Goal: Task Accomplishment & Management: Manage account settings

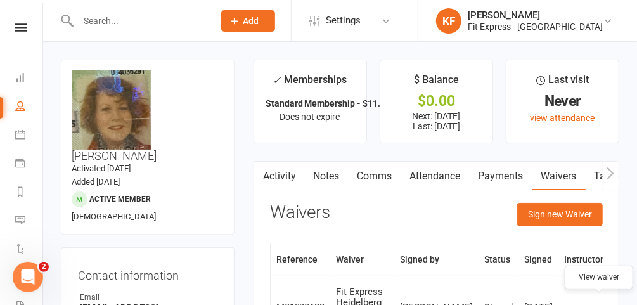
click at [23, 26] on icon at bounding box center [21, 27] width 12 height 8
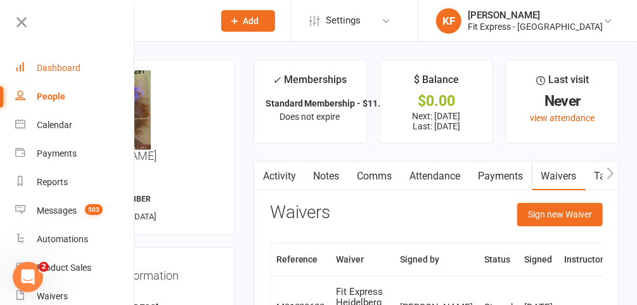
click at [68, 64] on div "Dashboard" at bounding box center [59, 68] width 44 height 10
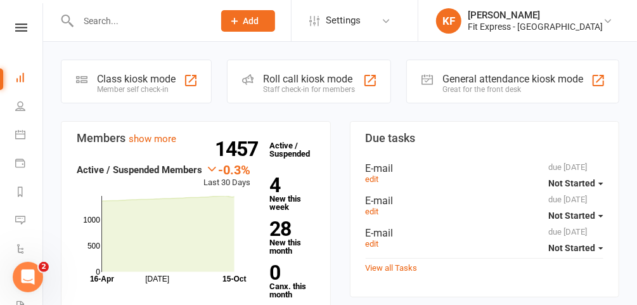
click at [123, 29] on div at bounding box center [133, 20] width 144 height 41
click at [136, 27] on input "text" at bounding box center [139, 21] width 131 height 18
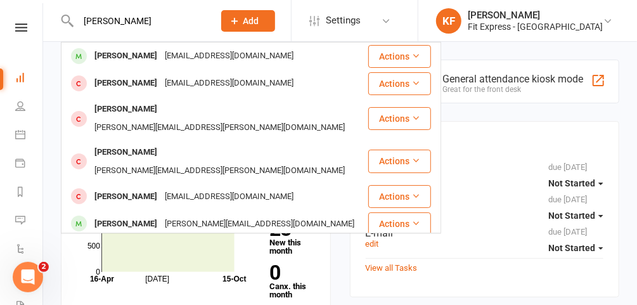
type input "natalie thoms"
click at [143, 51] on div "Natalie Thomason" at bounding box center [126, 56] width 70 height 18
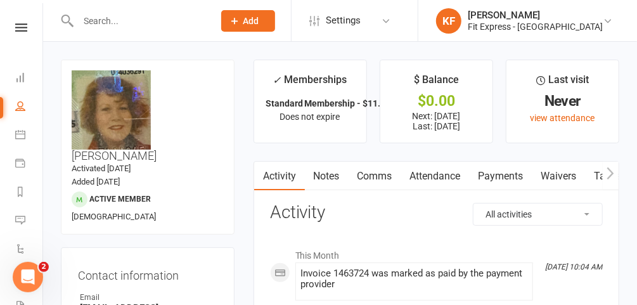
click at [609, 20] on icon at bounding box center [608, 21] width 10 height 10
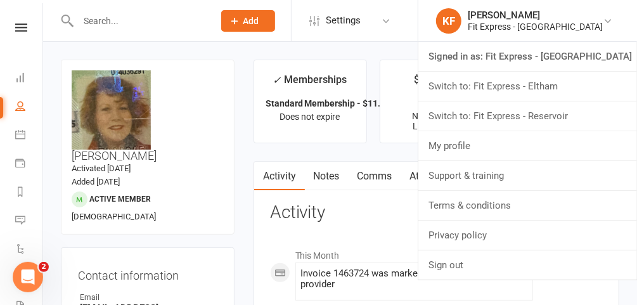
click at [564, 82] on link "Switch to: Fit Express - Eltham" at bounding box center [527, 86] width 219 height 29
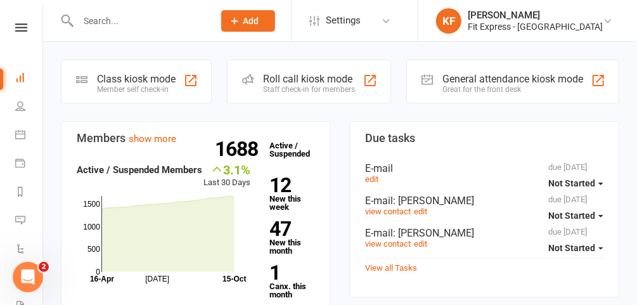
click at [200, 19] on input "text" at bounding box center [139, 21] width 131 height 18
click at [605, 23] on icon at bounding box center [608, 21] width 10 height 10
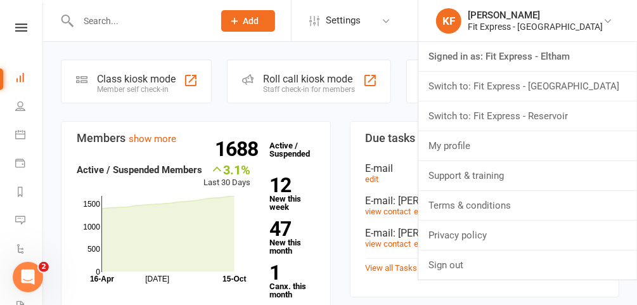
click at [553, 61] on link "Signed in as: Fit Express - Eltham" at bounding box center [527, 56] width 219 height 29
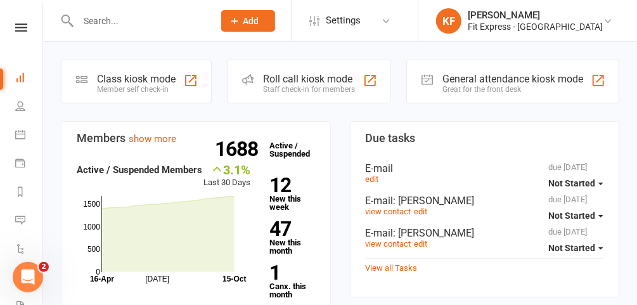
click at [178, 23] on input "text" at bounding box center [139, 21] width 131 height 18
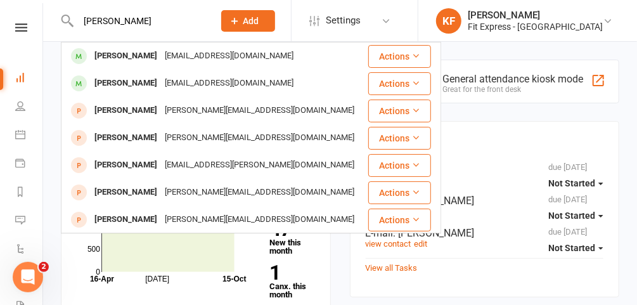
type input "hannah elton"
click at [186, 60] on div "hannahelton96@outlook.com" at bounding box center [229, 56] width 136 height 18
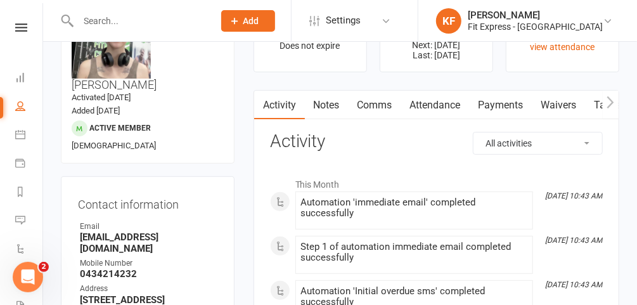
scroll to position [69, 0]
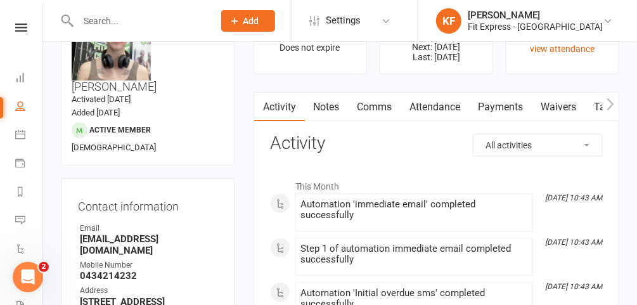
click at [488, 103] on link "Payments" at bounding box center [501, 107] width 63 height 29
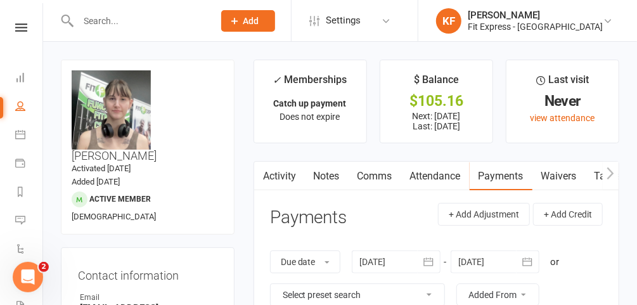
click at [122, 17] on input "text" at bounding box center [139, 21] width 131 height 18
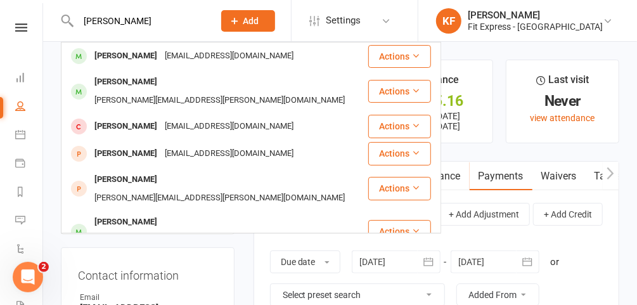
type input "adam rok"
click at [161, 55] on div "roksaadam@gmail.com" at bounding box center [229, 56] width 136 height 18
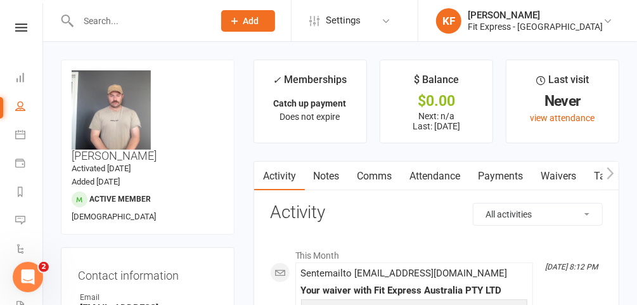
click at [605, 18] on icon at bounding box center [608, 21] width 10 height 10
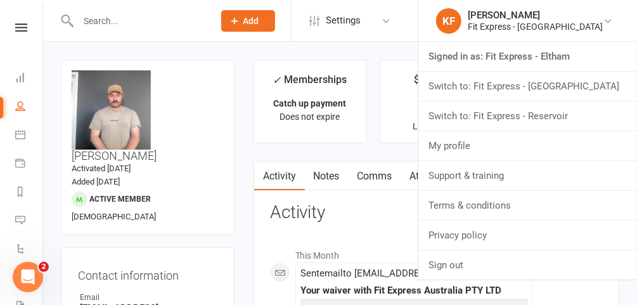
click at [589, 118] on link "Switch to: Fit Express - Reservoir" at bounding box center [527, 115] width 219 height 29
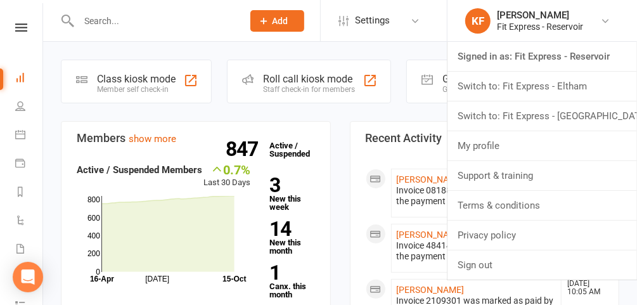
click at [578, 82] on link "Switch to: Fit Express - Eltham" at bounding box center [543, 86] width 190 height 29
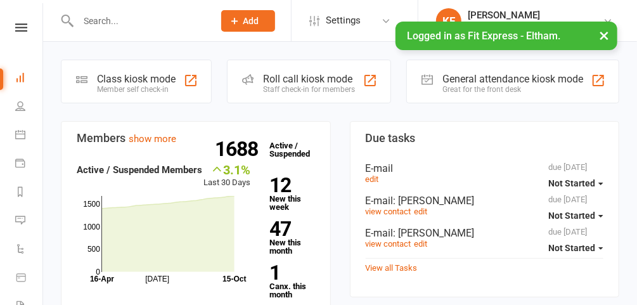
click at [604, 41] on button "×" at bounding box center [604, 35] width 23 height 27
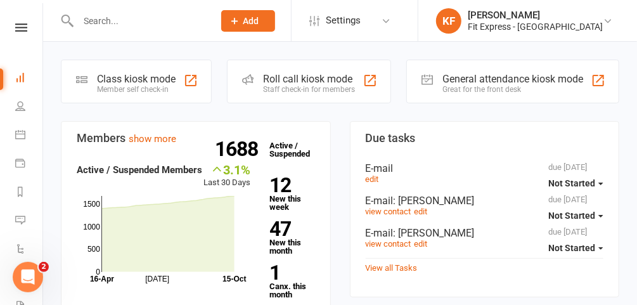
click at [16, 31] on icon at bounding box center [21, 27] width 12 height 8
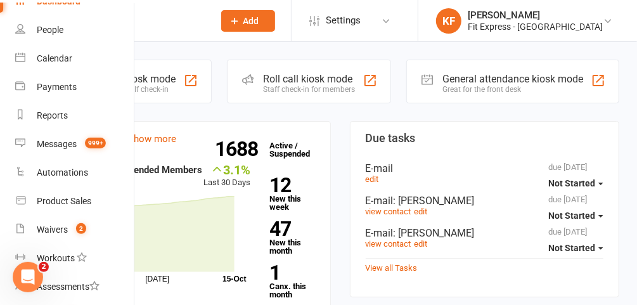
scroll to position [67, 0]
click at [72, 226] on count-badge "2" at bounding box center [78, 229] width 16 height 10
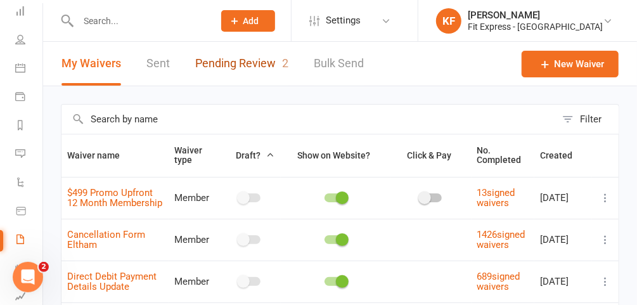
click at [233, 59] on link "Pending Review 2" at bounding box center [241, 64] width 93 height 44
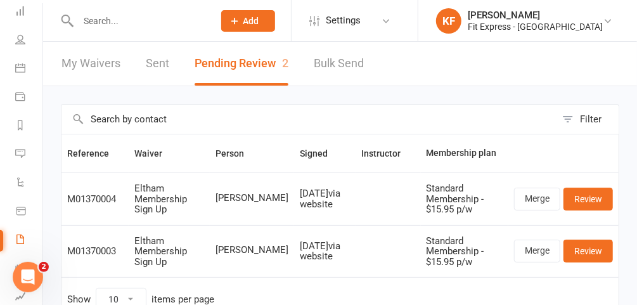
click at [608, 23] on icon at bounding box center [608, 21] width 10 height 10
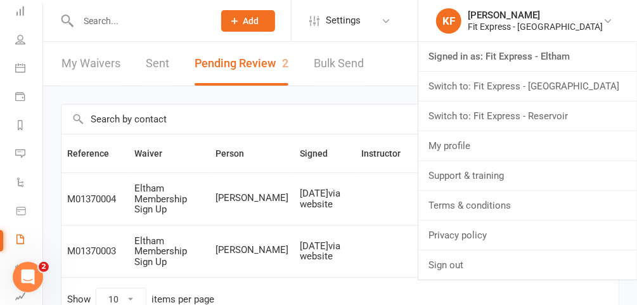
click at [559, 87] on link "Switch to: Fit Express - Heidelberg" at bounding box center [527, 86] width 219 height 29
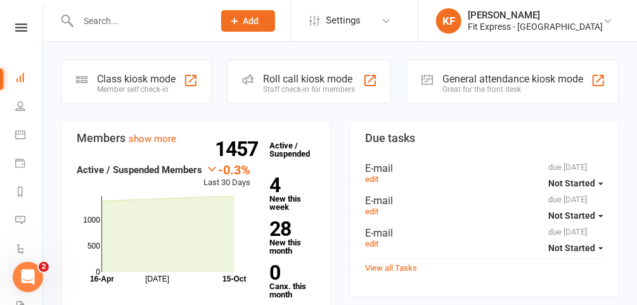
click at [17, 25] on icon at bounding box center [21, 27] width 12 height 8
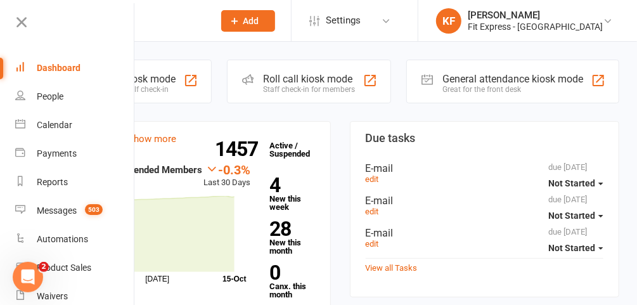
click at [21, 25] on icon at bounding box center [22, 22] width 18 height 18
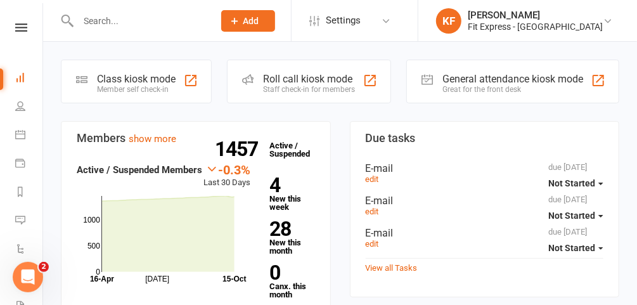
click at [169, 23] on input "text" at bounding box center [139, 21] width 131 height 18
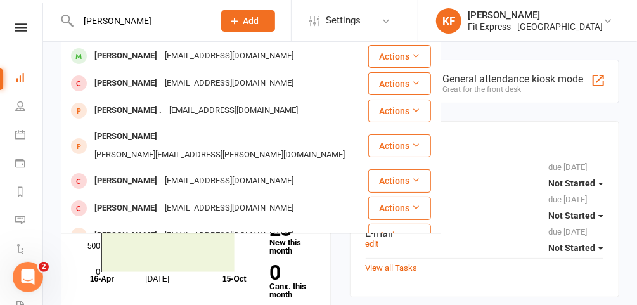
type input "[PERSON_NAME]"
click at [161, 48] on div "[EMAIL_ADDRESS][DOMAIN_NAME]" at bounding box center [229, 56] width 136 height 18
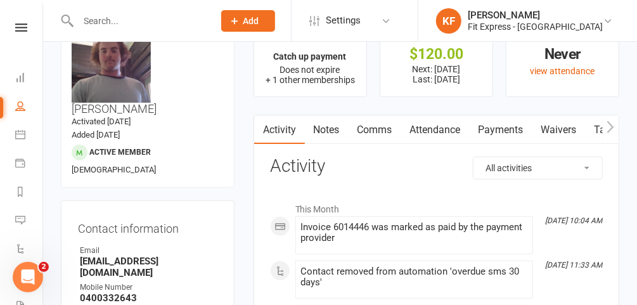
scroll to position [10, 0]
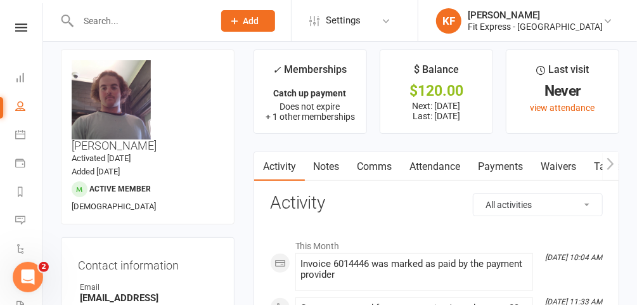
click at [502, 158] on link "Payments" at bounding box center [501, 166] width 63 height 29
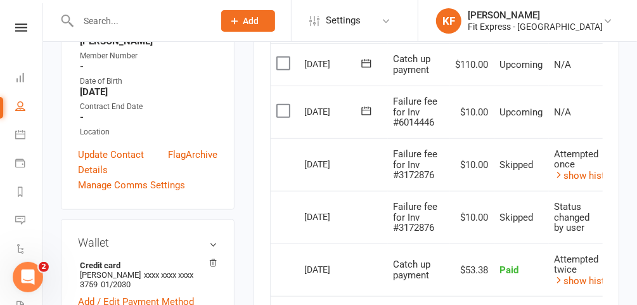
scroll to position [374, 0]
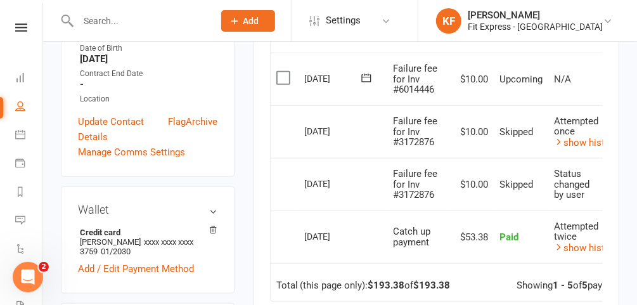
click at [411, 194] on span "Failure fee for Inv #3172876" at bounding box center [416, 184] width 44 height 32
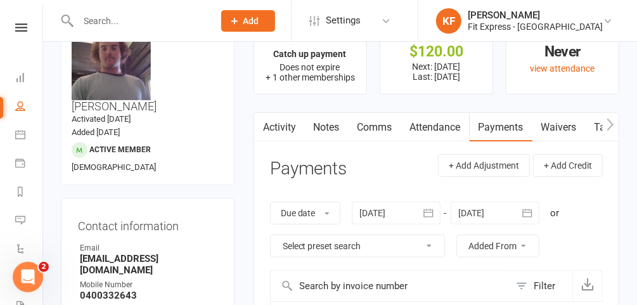
scroll to position [0, 0]
